Goal: Task Accomplishment & Management: Complete application form

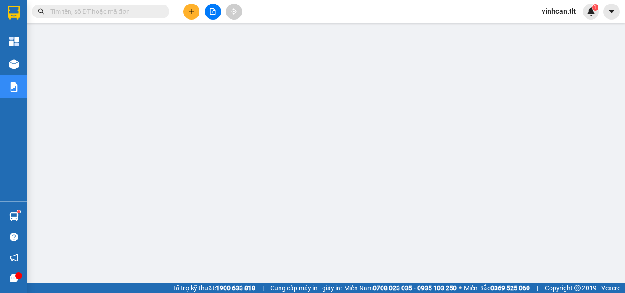
click at [122, 13] on input "text" at bounding box center [104, 11] width 108 height 10
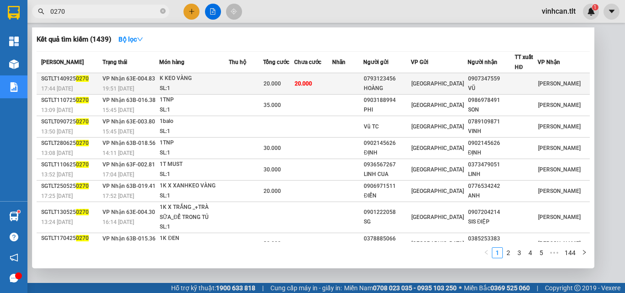
type input "0270"
click at [404, 80] on div "0793123456" at bounding box center [387, 79] width 47 height 10
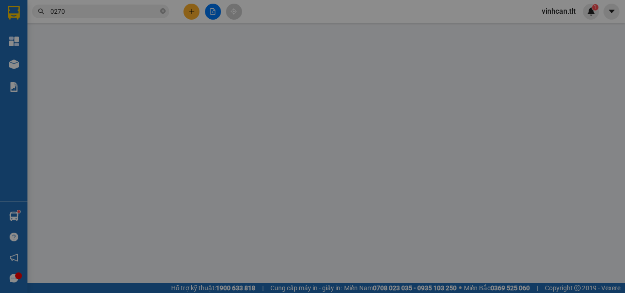
type input "0793123456"
type input "HOÀNG"
type input "0907347559"
type input "VŨ"
type input "20.000"
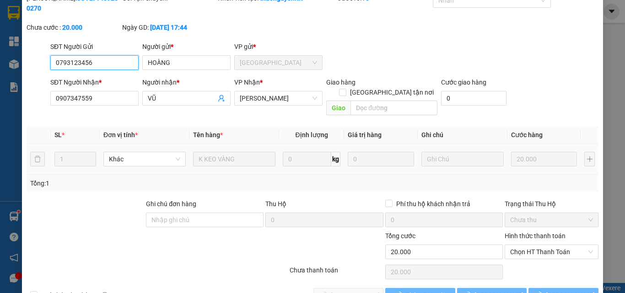
scroll to position [47, 0]
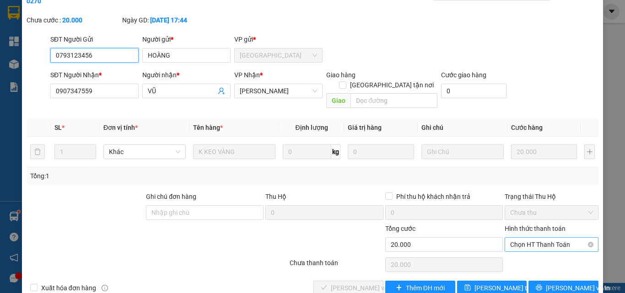
click at [535, 238] on span "Chọn HT Thanh Toán" at bounding box center [551, 245] width 83 height 14
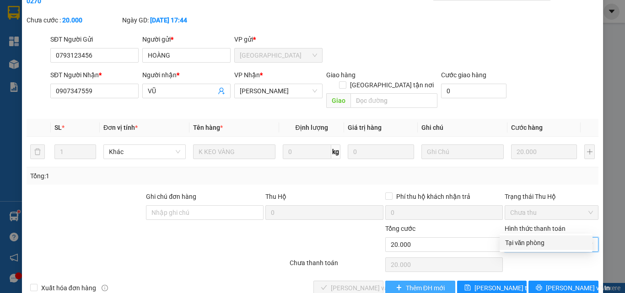
drag, startPoint x: 529, startPoint y: 240, endPoint x: 406, endPoint y: 262, distance: 125.0
click at [529, 241] on div "Tại văn phòng" at bounding box center [546, 243] width 82 height 10
type input "0"
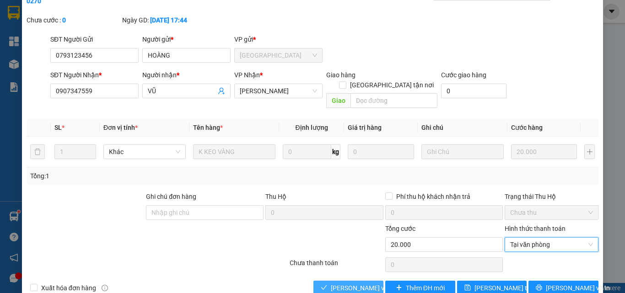
click at [339, 283] on span "[PERSON_NAME] và Giao hàng" at bounding box center [375, 288] width 88 height 10
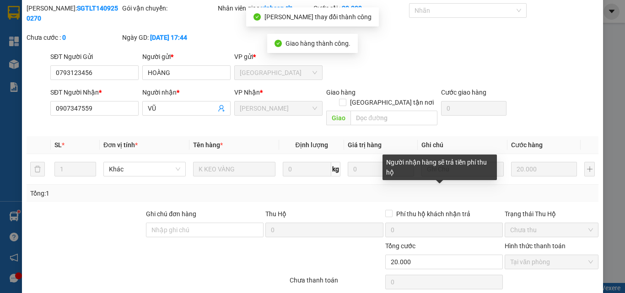
scroll to position [1, 0]
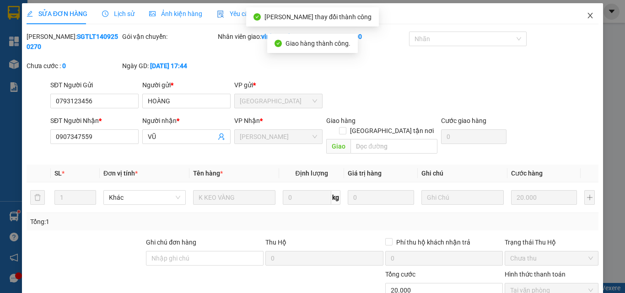
click at [588, 16] on icon "close" at bounding box center [590, 15] width 5 height 5
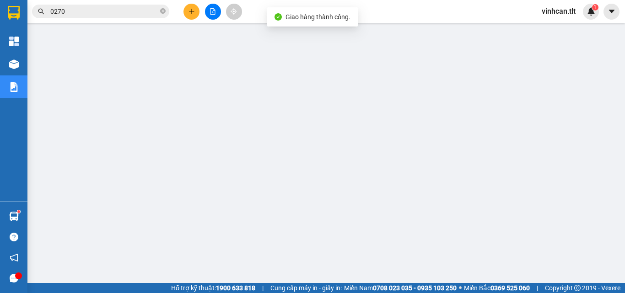
click at [163, 13] on icon "close-circle" at bounding box center [162, 10] width 5 height 5
click at [145, 10] on input "text" at bounding box center [104, 11] width 108 height 10
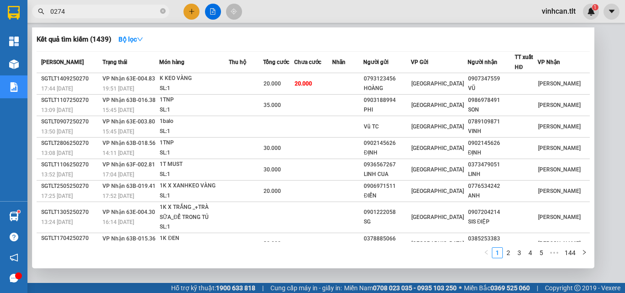
type input "02740"
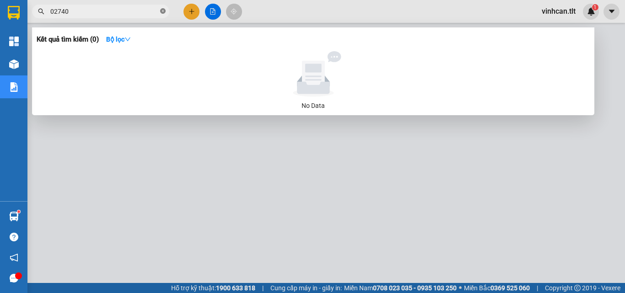
click at [163, 13] on icon "close-circle" at bounding box center [162, 10] width 5 height 5
